Goal: Find specific page/section: Find specific page/section

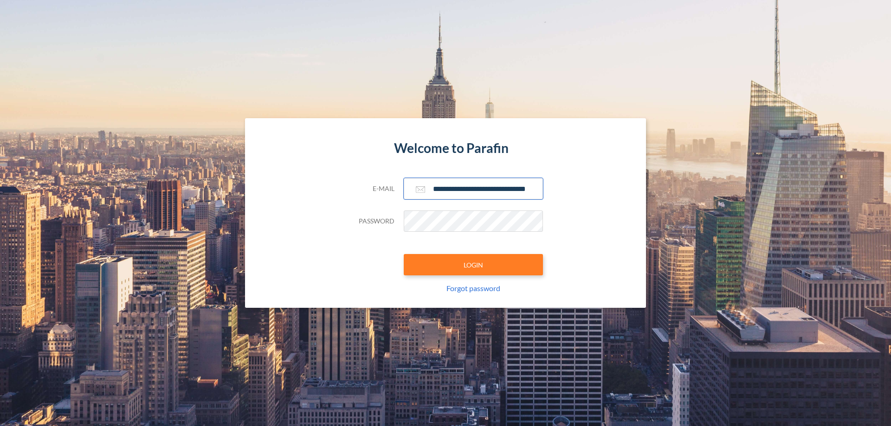
scroll to position [0, 15]
type input "**********"
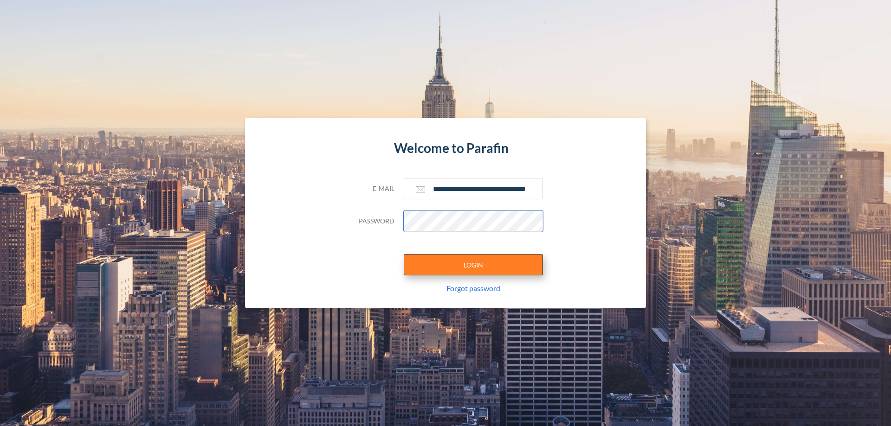
scroll to position [0, 0]
click at [473, 265] on button "LOGIN" at bounding box center [473, 264] width 139 height 21
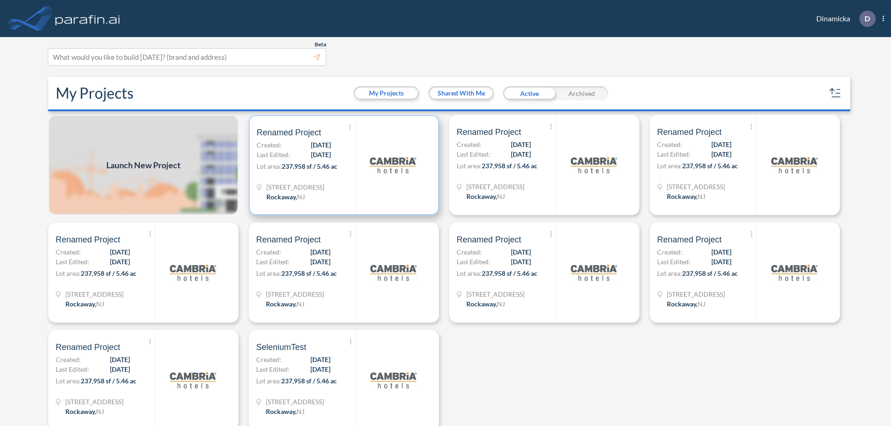
scroll to position [2, 0]
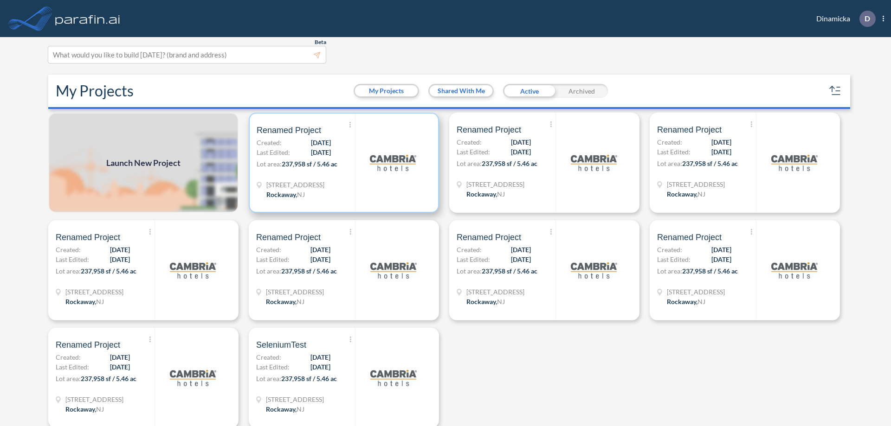
click at [342, 163] on p "Lot area: 237,958 sf / 5.46 ac" at bounding box center [306, 165] width 98 height 13
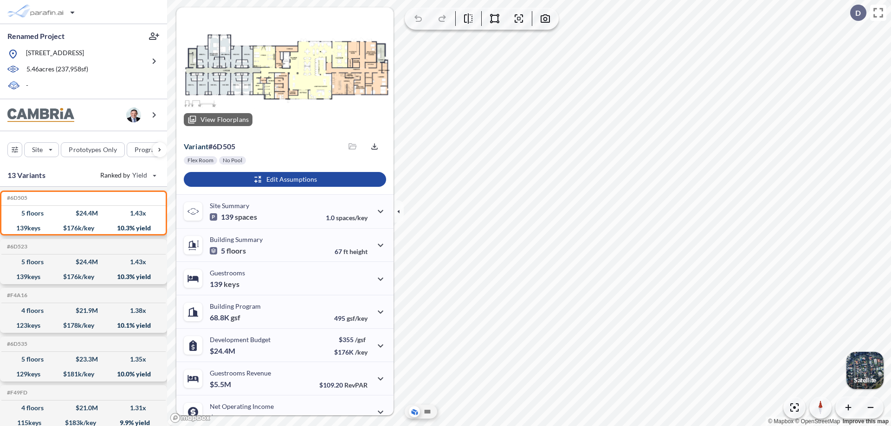
click at [284, 71] on div at bounding box center [284, 70] width 217 height 126
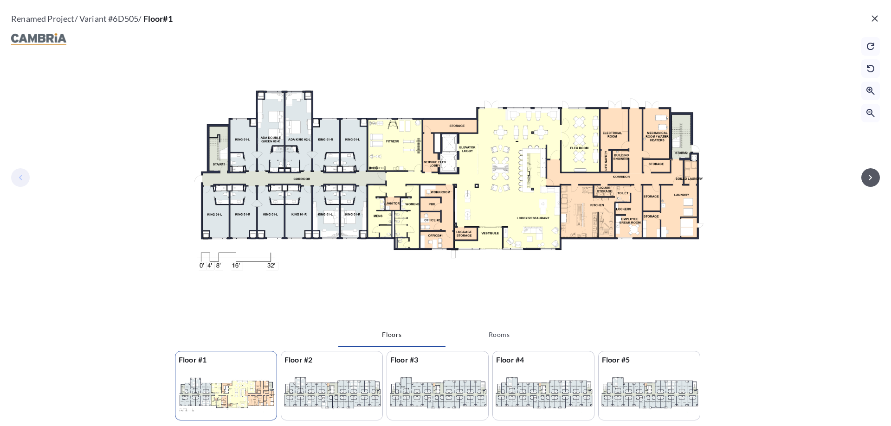
click at [870, 177] on icon "button" at bounding box center [870, 177] width 3 height 5
